Goal: Navigation & Orientation: Find specific page/section

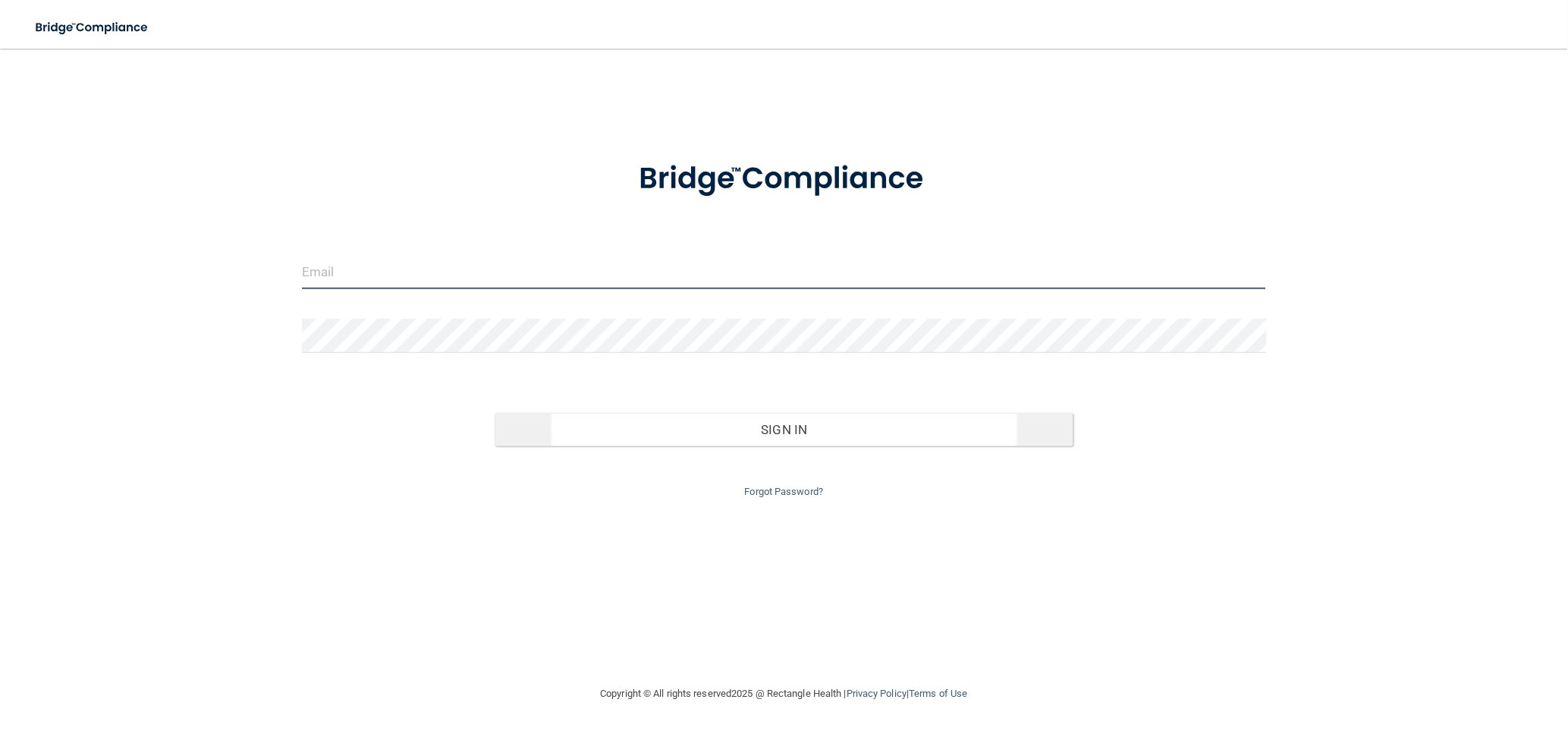
type input "[EMAIL_ADDRESS][DOMAIN_NAME]"
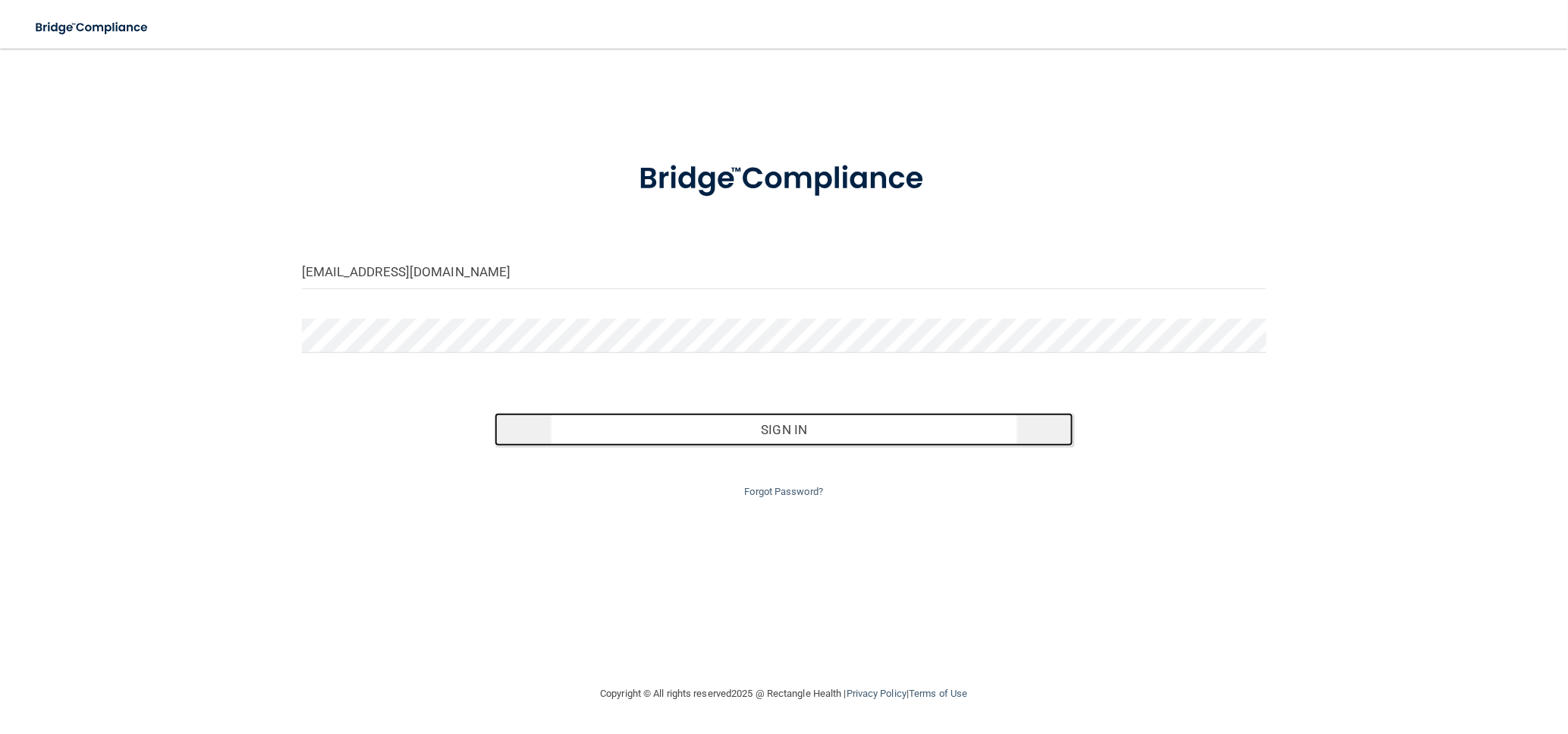
click at [747, 433] on button "Sign In" at bounding box center [784, 429] width 579 height 34
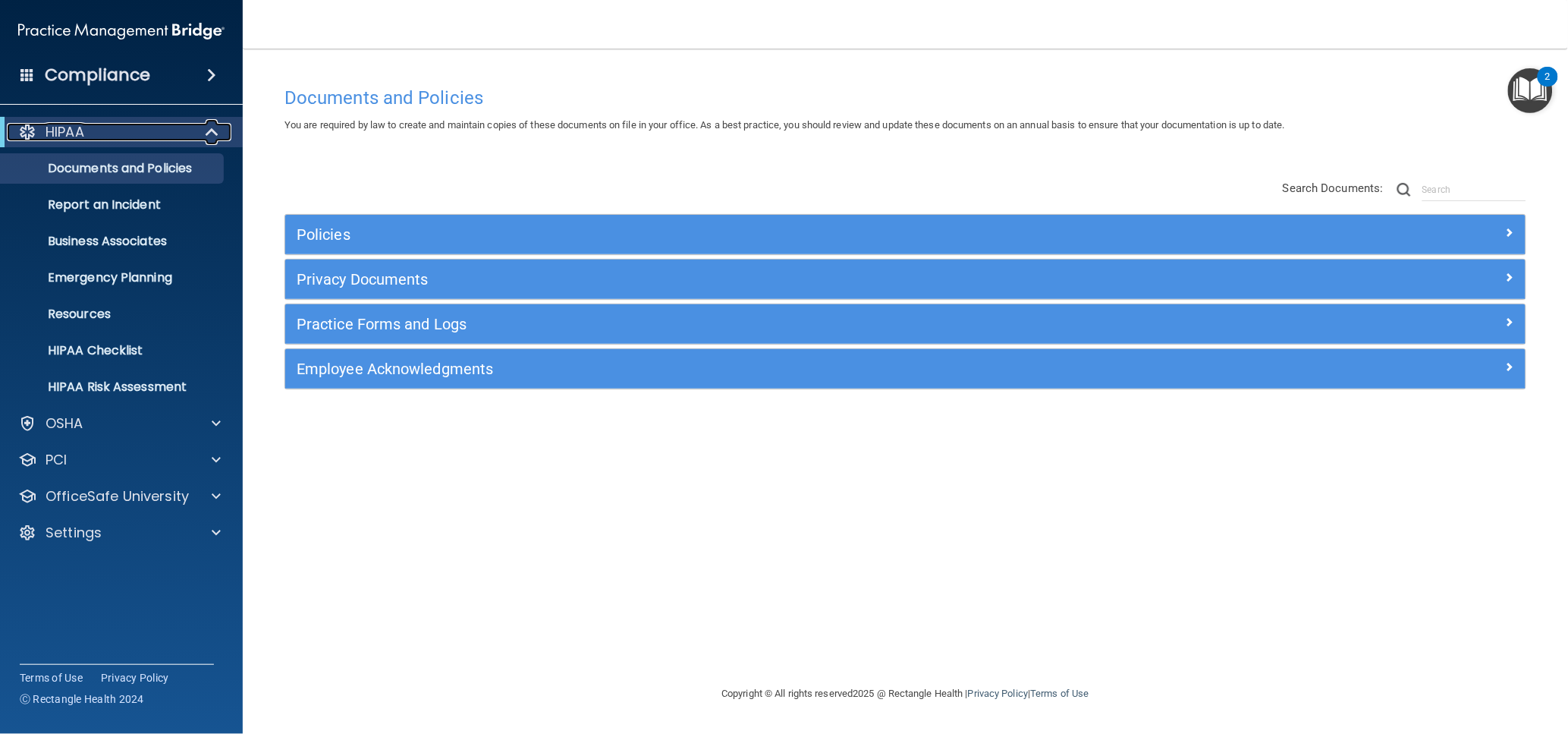
click at [207, 132] on span at bounding box center [213, 132] width 13 height 18
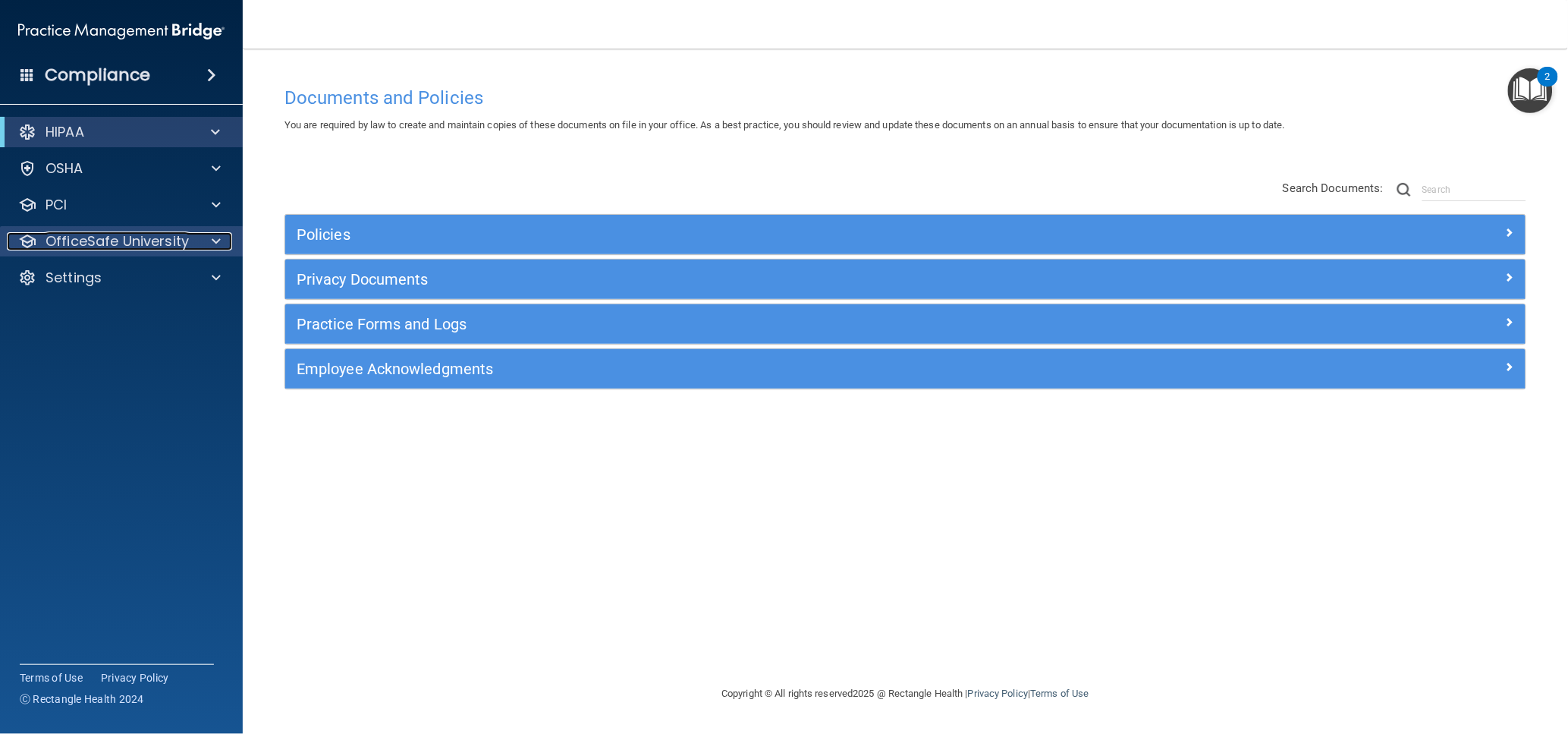
click at [210, 240] on div at bounding box center [214, 241] width 38 height 18
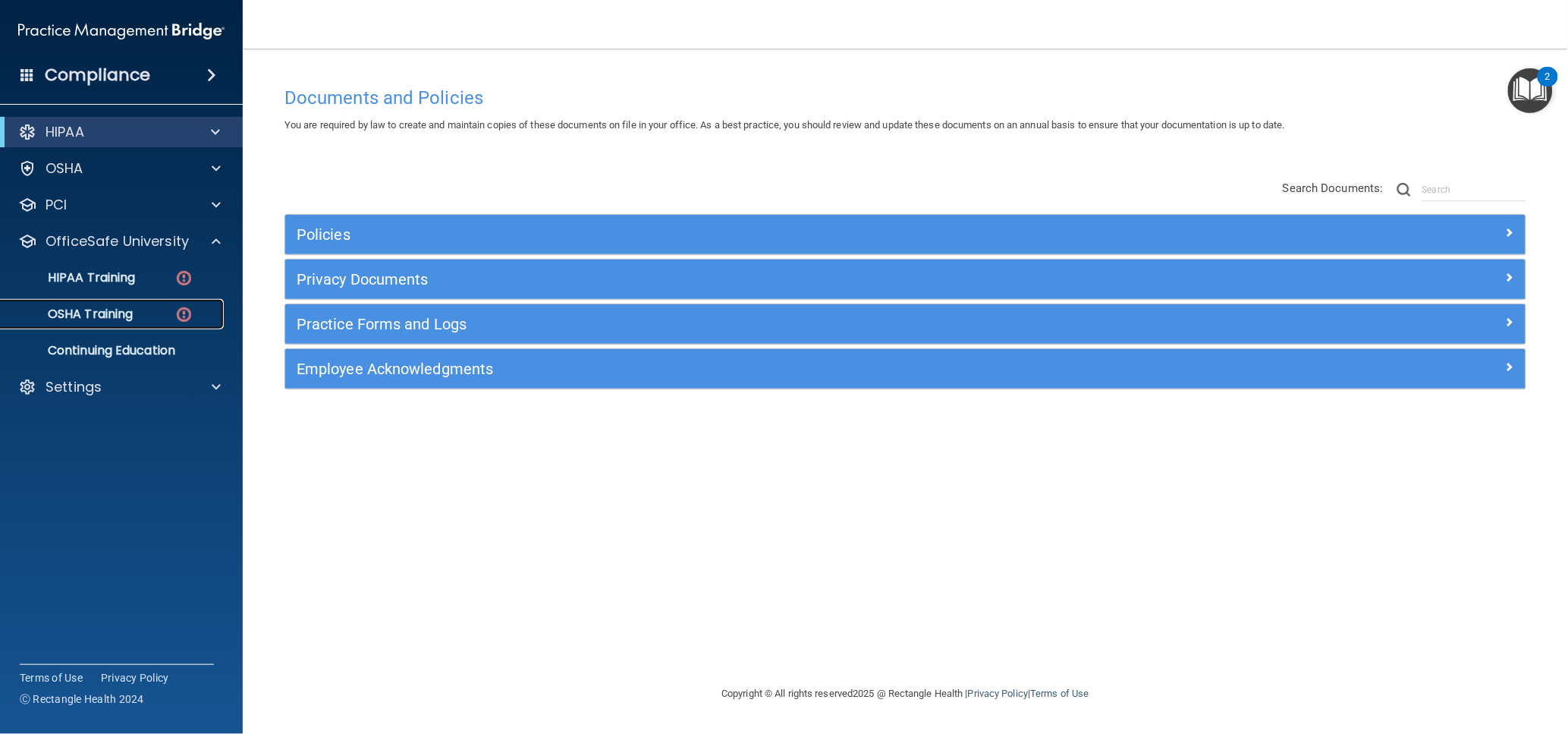
click at [106, 315] on p "OSHA Training" at bounding box center [72, 314] width 123 height 15
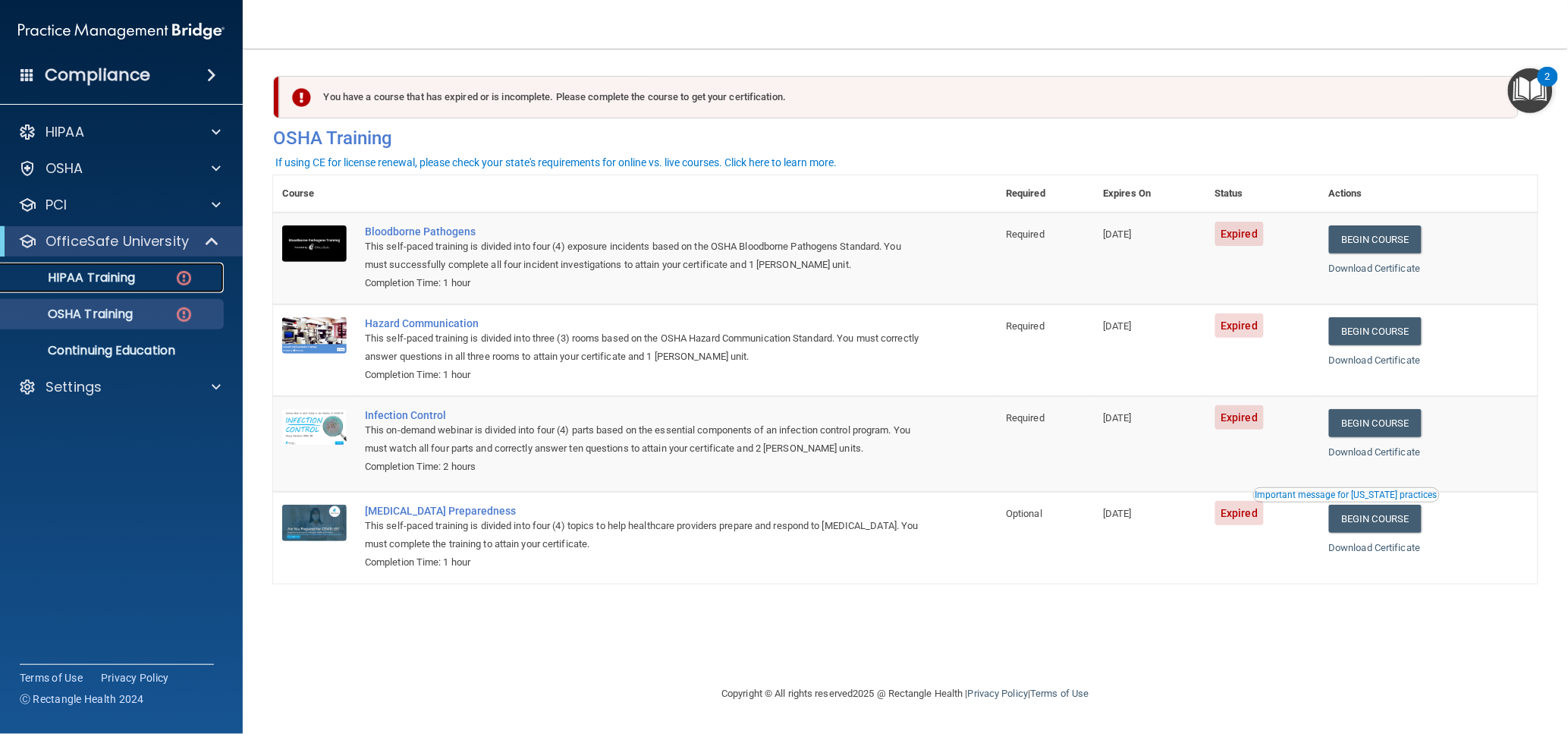
click at [104, 279] on p "HIPAA Training" at bounding box center [73, 278] width 125 height 15
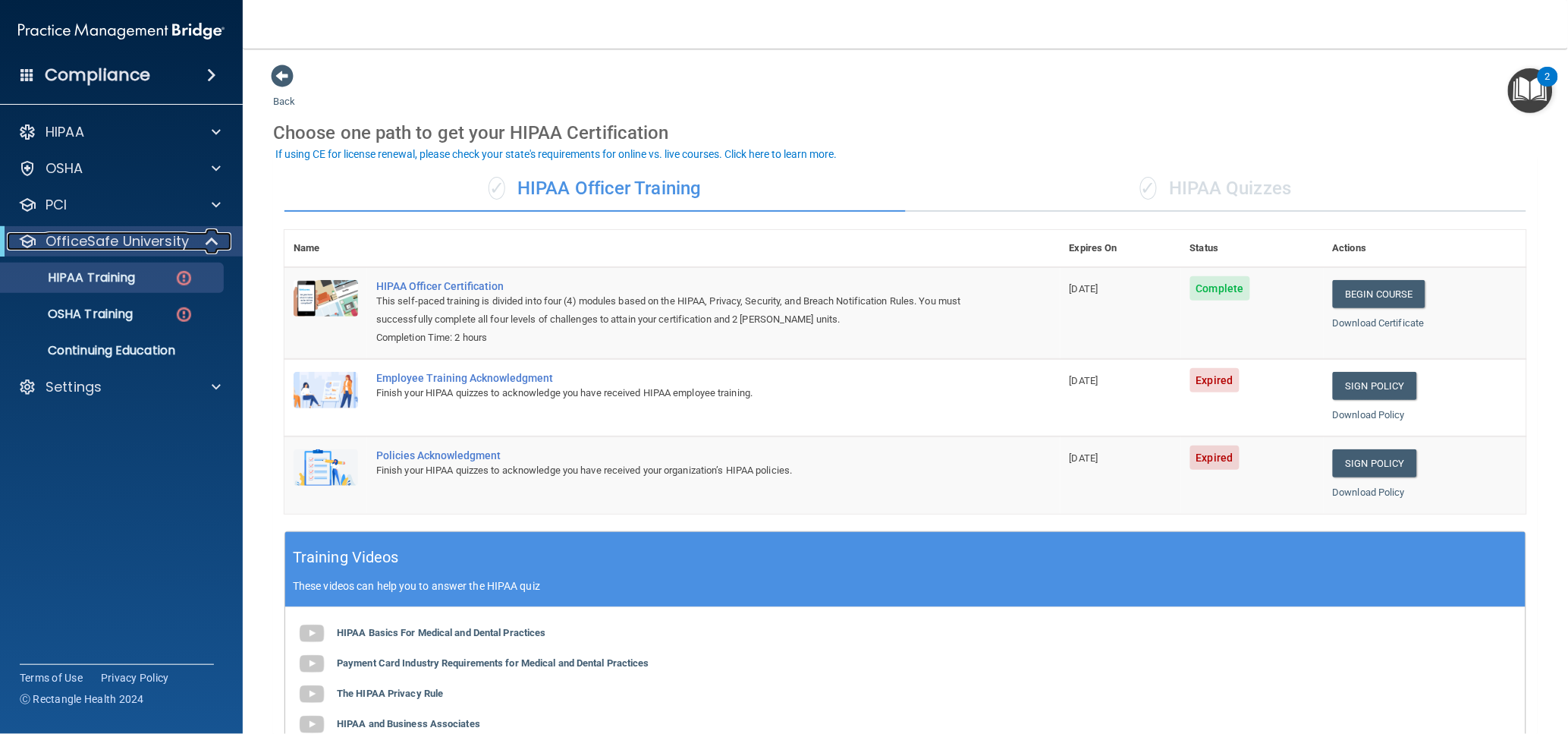
click at [209, 240] on span at bounding box center [213, 241] width 13 height 18
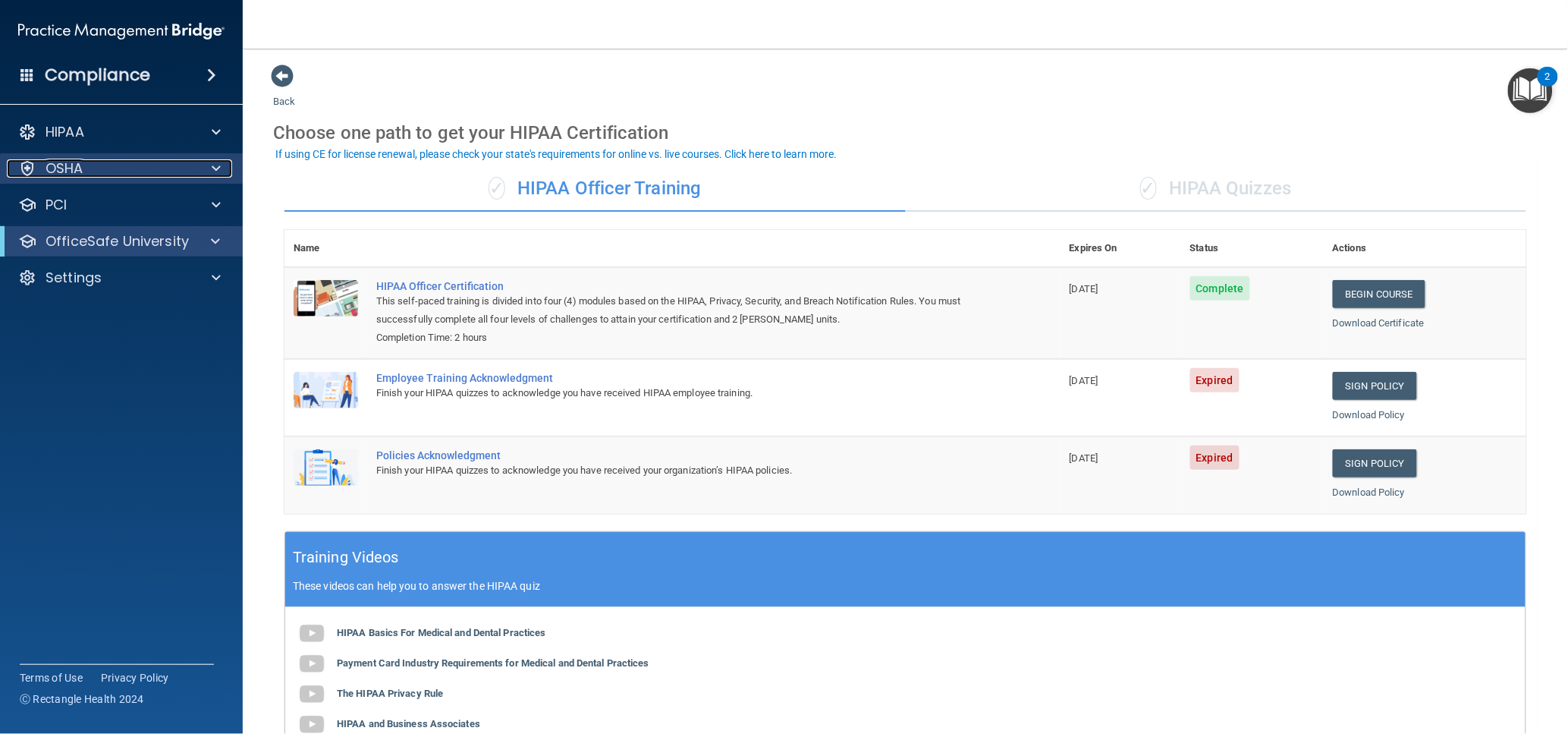
click at [218, 165] on span at bounding box center [216, 169] width 9 height 18
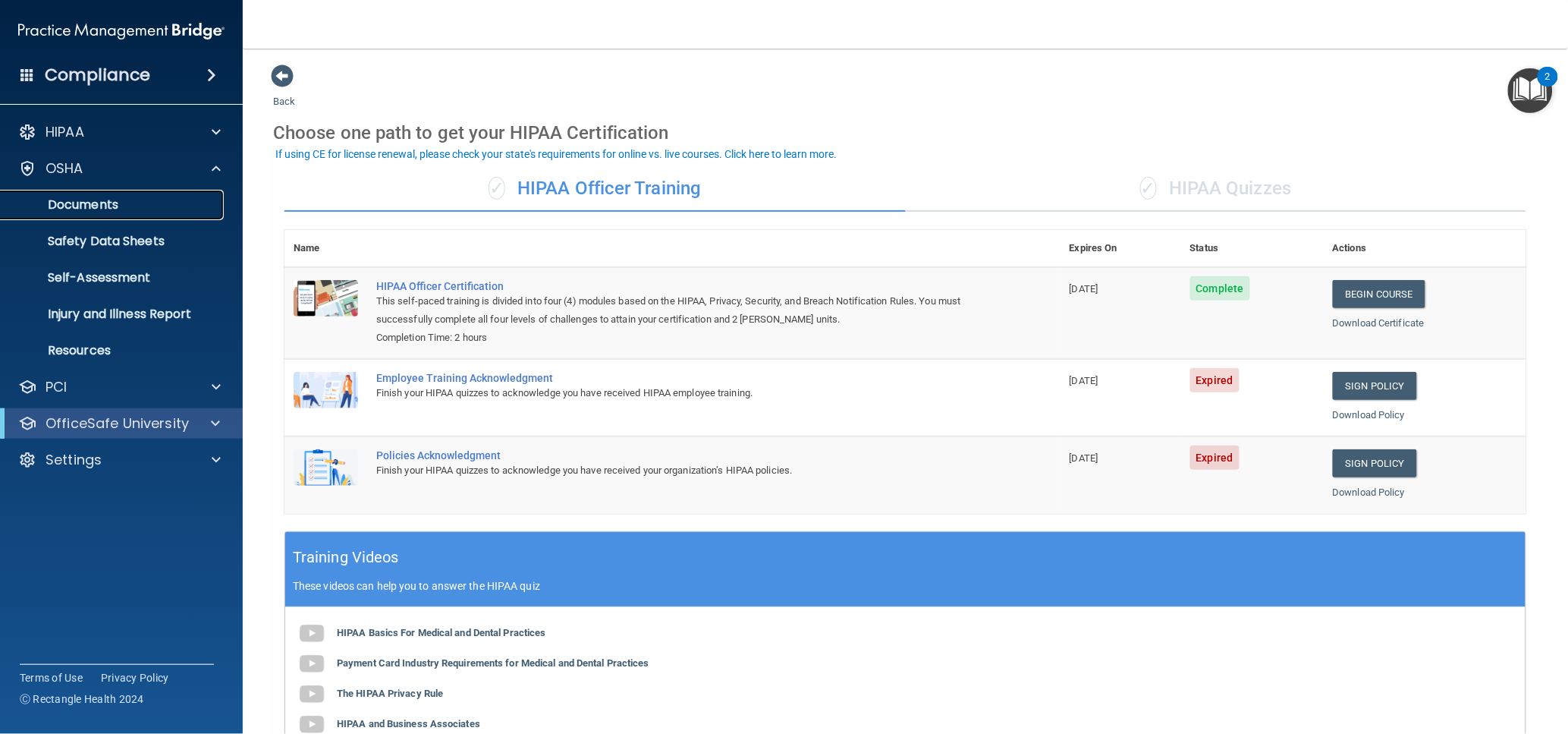
click at [115, 203] on p "Documents" at bounding box center [113, 205] width 207 height 15
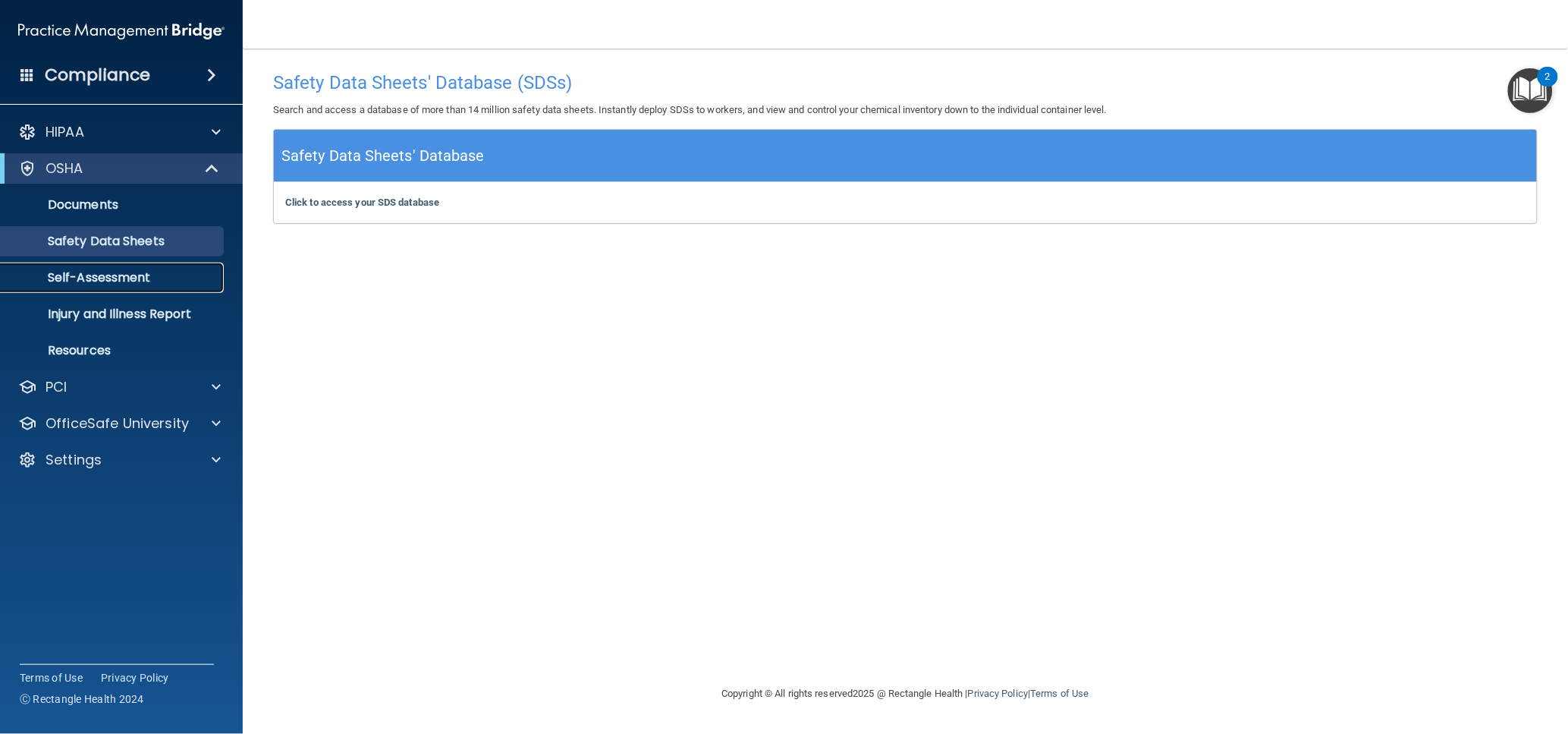
click at [134, 281] on p "Self-Assessment" at bounding box center [113, 278] width 207 height 15
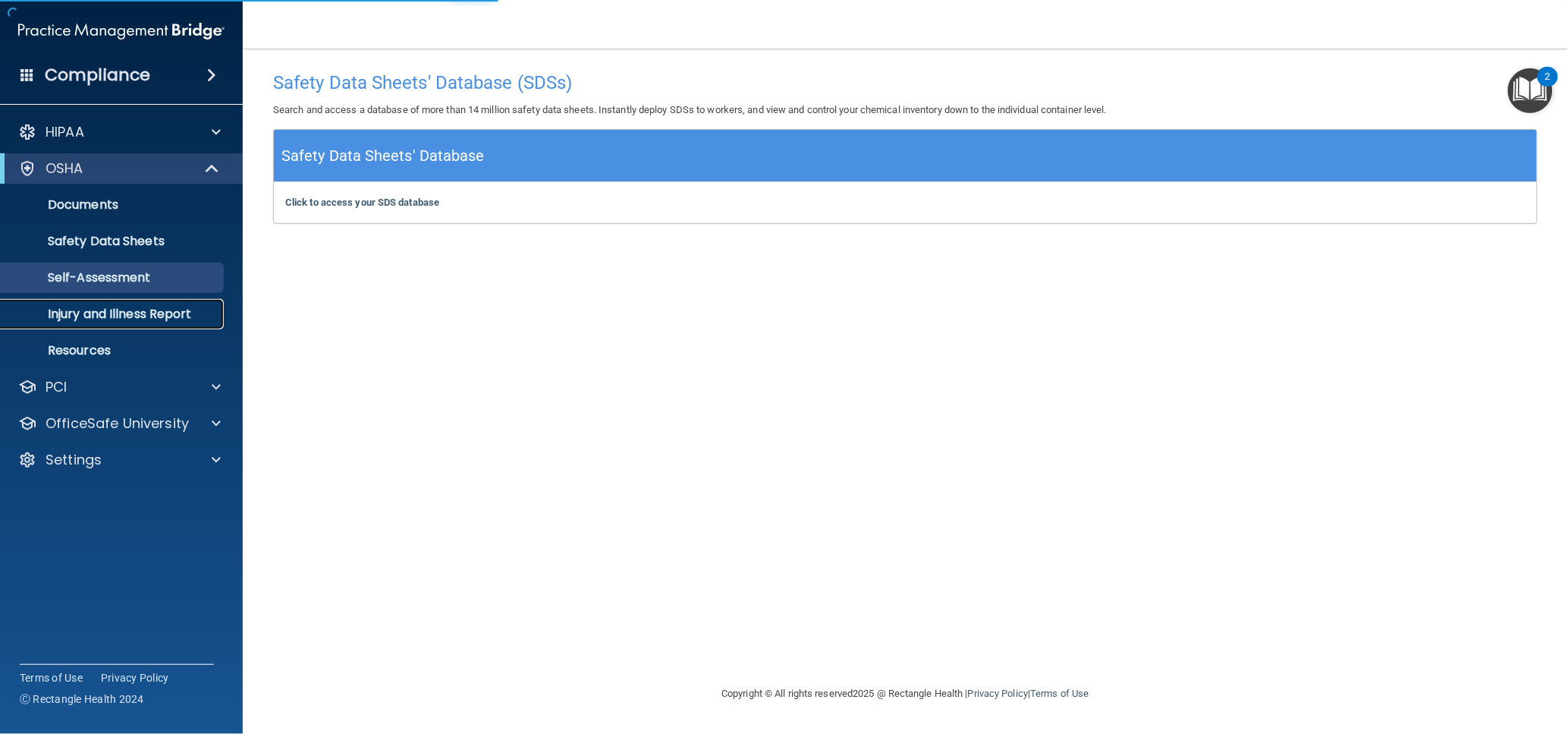
click at [129, 309] on p "Injury and Illness Report" at bounding box center [113, 314] width 207 height 15
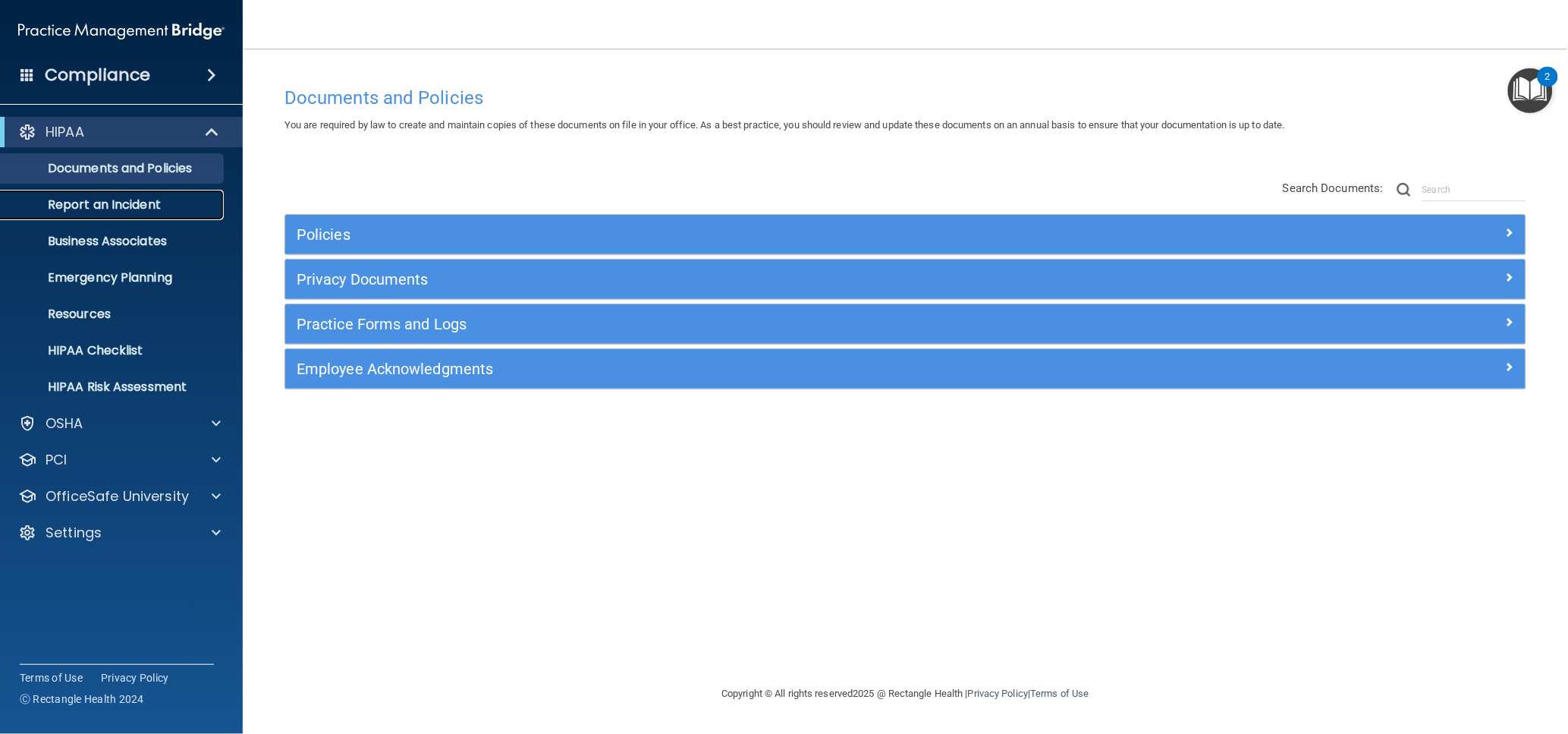
click at [130, 202] on p "Report an Incident" at bounding box center [113, 205] width 207 height 15
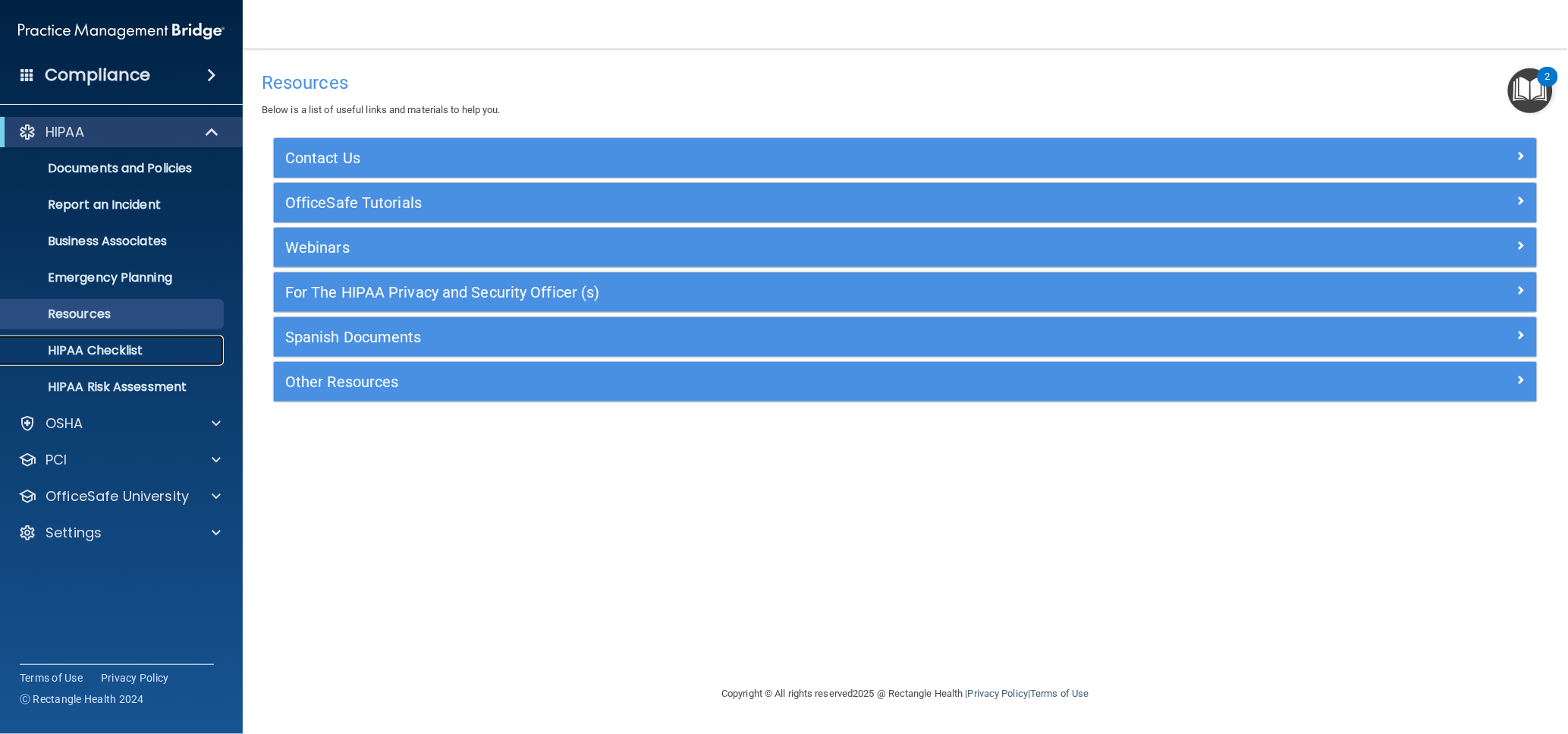
click at [108, 354] on p "HIPAA Checklist" at bounding box center [113, 350] width 207 height 15
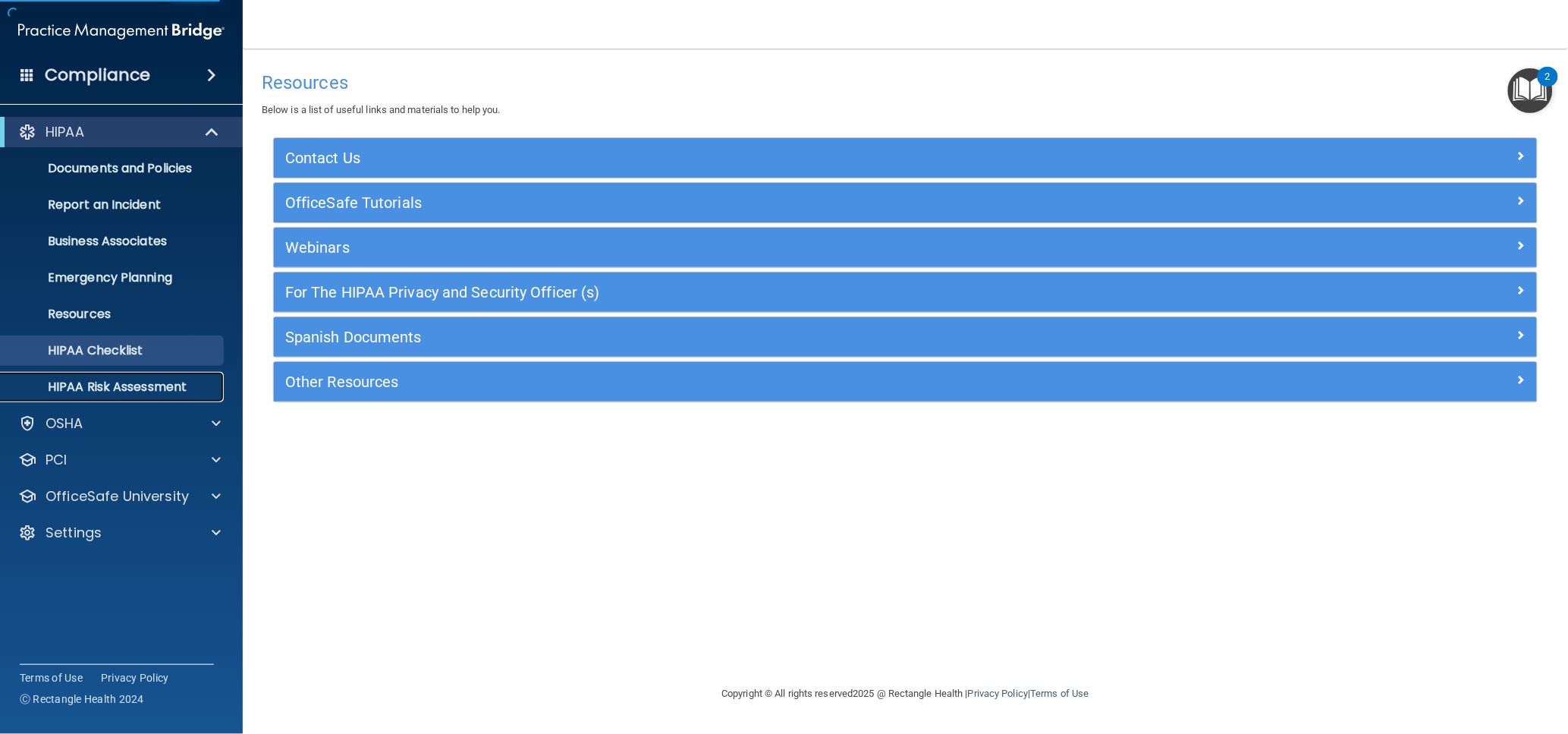
click at [119, 383] on p "HIPAA Risk Assessment" at bounding box center [113, 387] width 207 height 15
